Goal: Transaction & Acquisition: Book appointment/travel/reservation

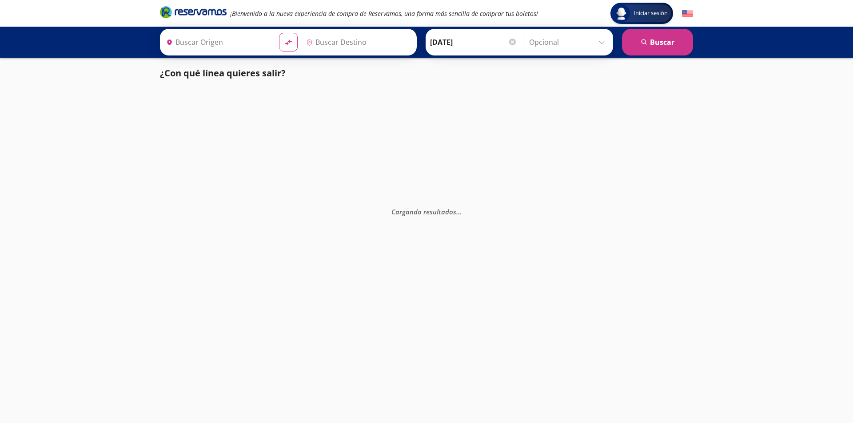
type input "Colima, Colima"
type input "[GEOGRAPHIC_DATA], [GEOGRAPHIC_DATA]"
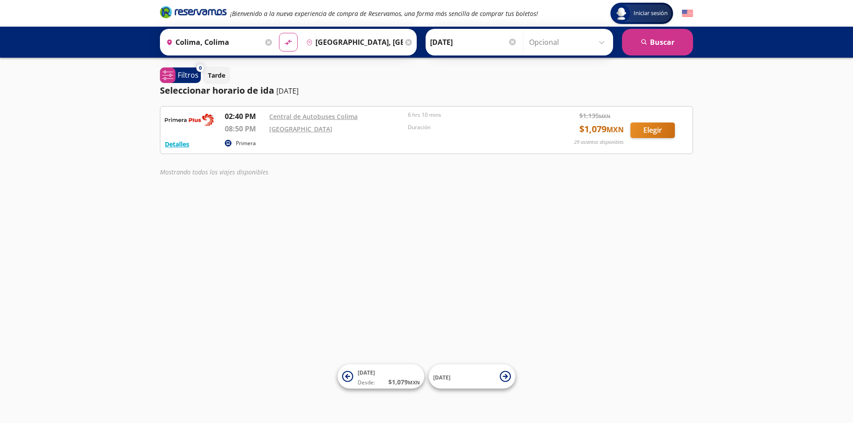
click at [479, 45] on input "[DATE]" at bounding box center [473, 42] width 87 height 22
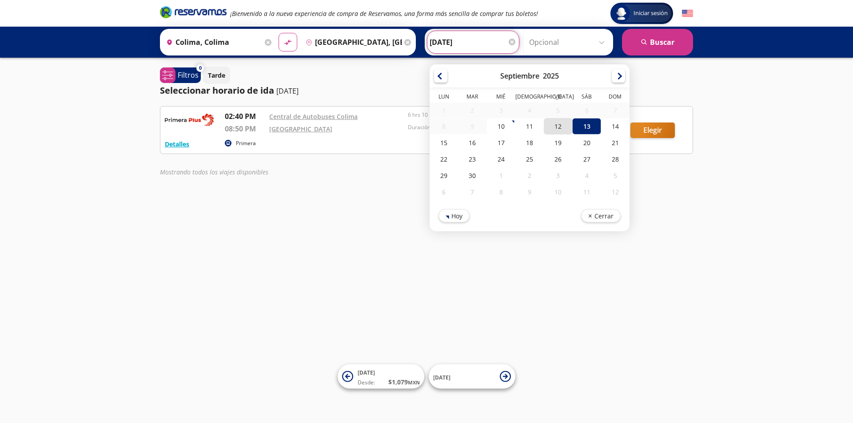
click at [554, 127] on div "12" at bounding box center [558, 126] width 28 height 16
type input "[DATE]"
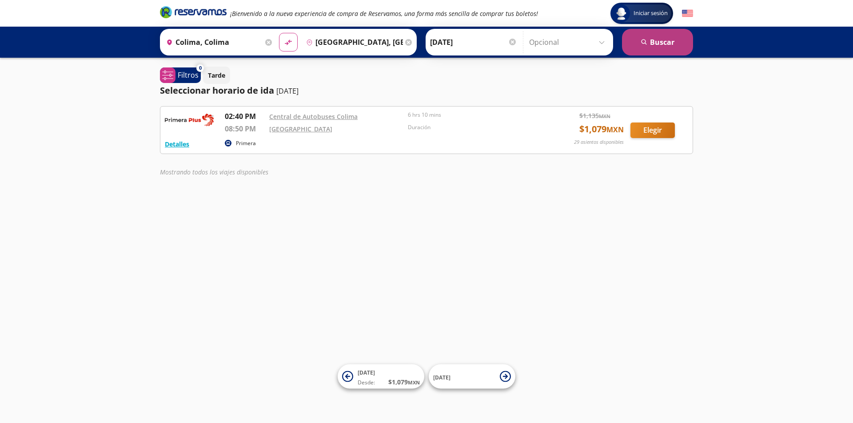
click at [659, 46] on button "search [GEOGRAPHIC_DATA]" at bounding box center [657, 42] width 71 height 27
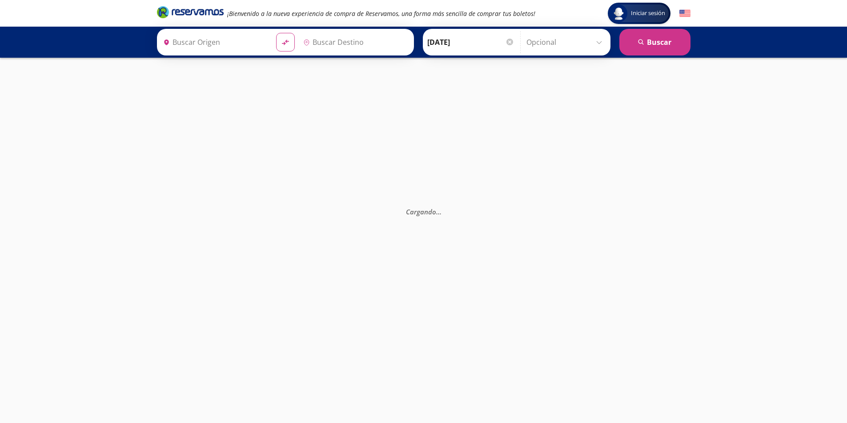
type input "Colima, Colima"
type input "[GEOGRAPHIC_DATA], [GEOGRAPHIC_DATA]"
type input "Colima, Colima"
